Goal: Information Seeking & Learning: Learn about a topic

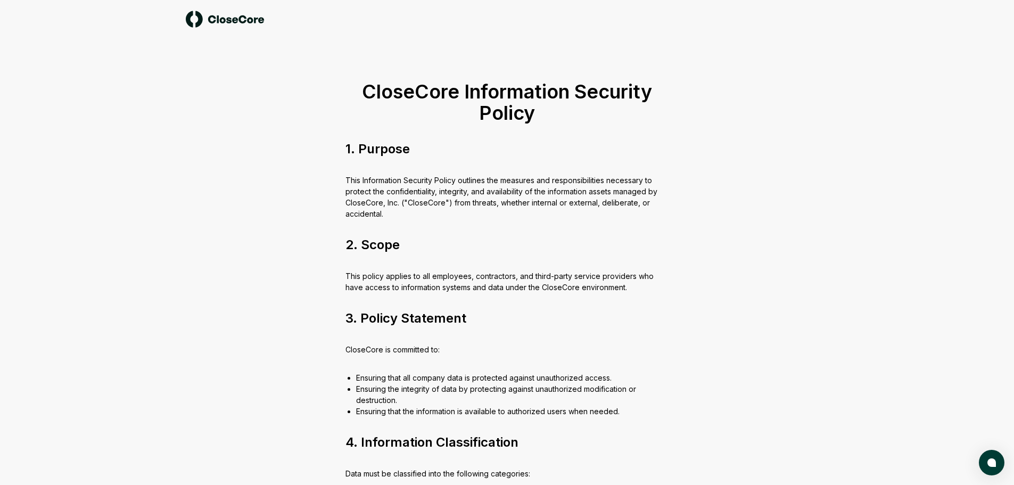
click at [231, 14] on img at bounding box center [225, 19] width 79 height 17
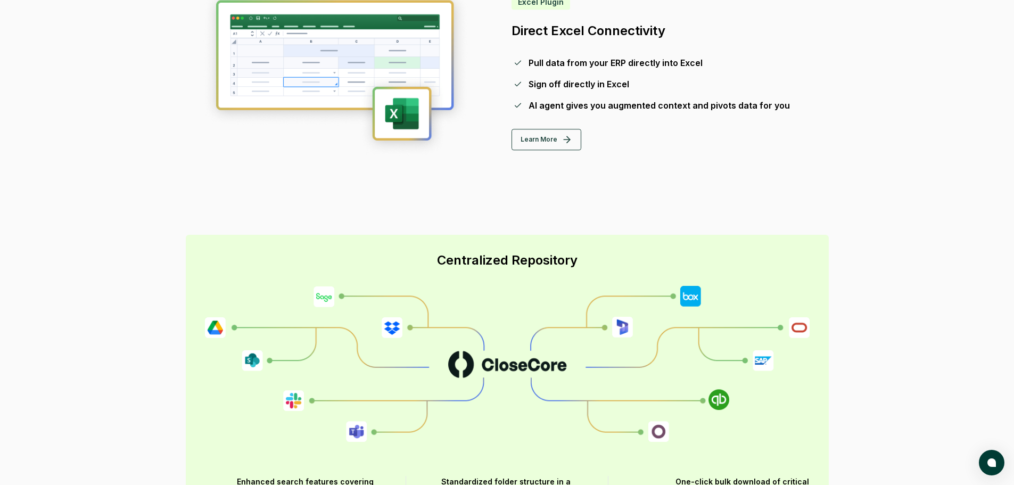
scroll to position [1331, 0]
